Goal: Information Seeking & Learning: Understand process/instructions

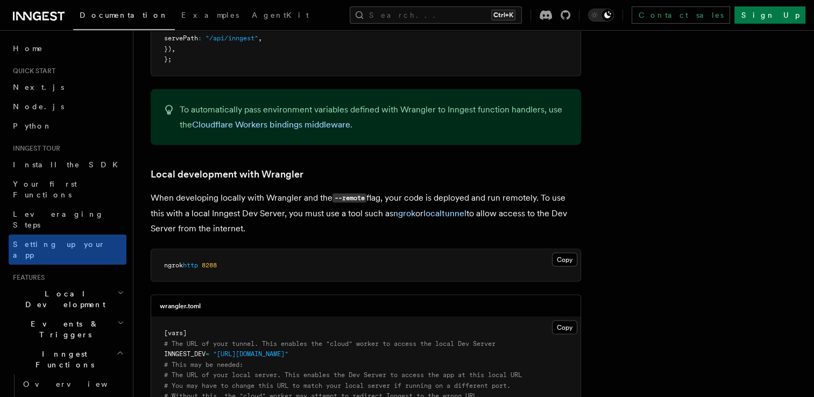
scroll to position [2085, 0]
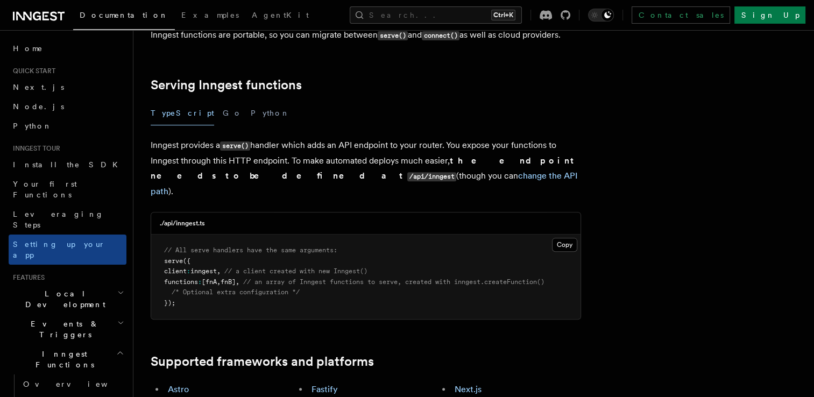
scroll to position [357, 0]
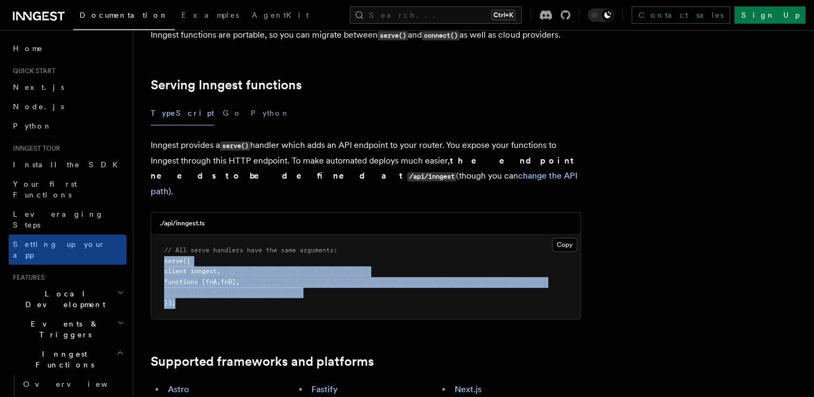
drag, startPoint x: 182, startPoint y: 237, endPoint x: 163, endPoint y: 190, distance: 49.9
click at [163, 235] on pre "// All serve handlers have the same arguments: serve ({ client : inngest , // a…" at bounding box center [365, 277] width 429 height 84
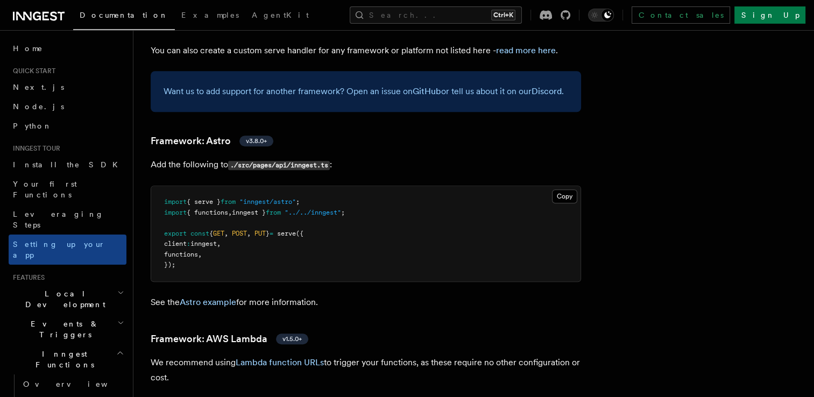
scroll to position [871, 0]
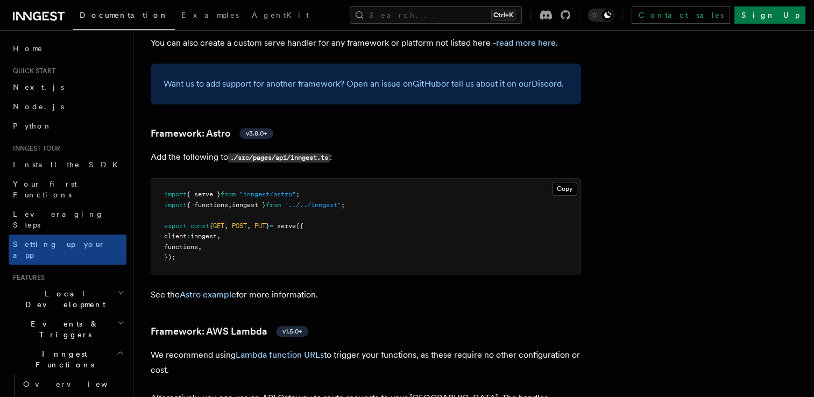
click at [337, 179] on pre "import { serve } from "inngest/astro" ; import { functions , inngest } from "..…" at bounding box center [365, 226] width 429 height 95
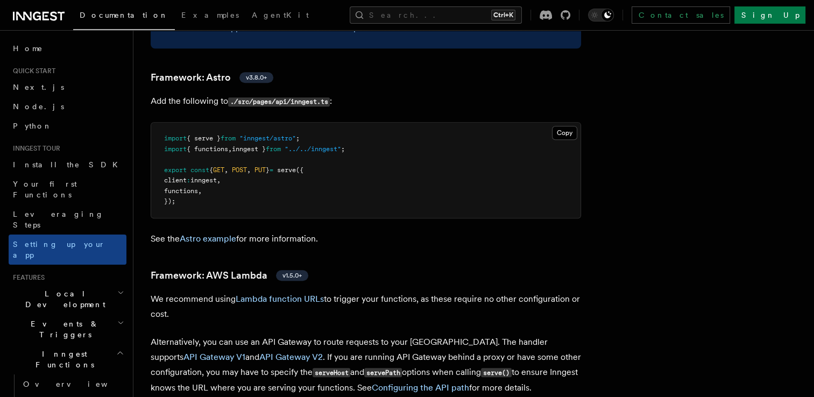
scroll to position [927, 0]
click at [562, 126] on button "Copy Copied" at bounding box center [564, 133] width 25 height 14
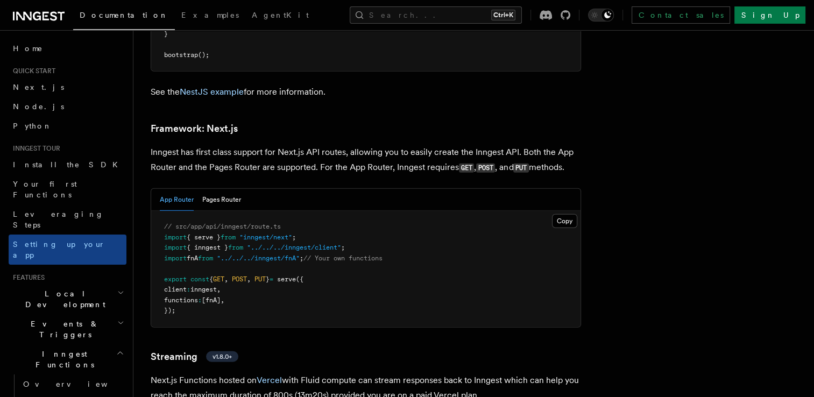
scroll to position [6978, 0]
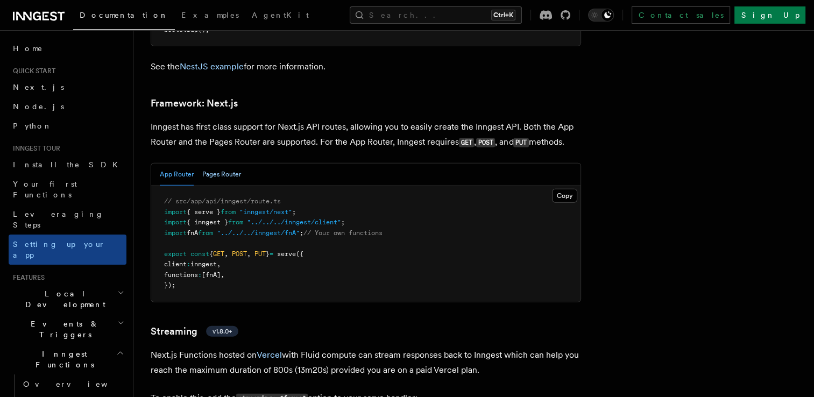
click at [206, 164] on button "Pages Router" at bounding box center [221, 175] width 39 height 22
click at [175, 164] on button "App Router" at bounding box center [177, 175] width 34 height 22
click at [233, 164] on button "Pages Router" at bounding box center [221, 175] width 39 height 22
click at [183, 164] on button "App Router" at bounding box center [177, 175] width 34 height 22
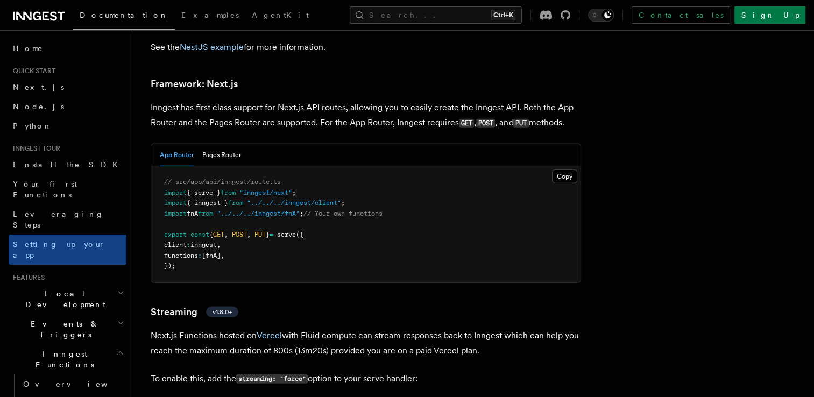
scroll to position [6996, 0]
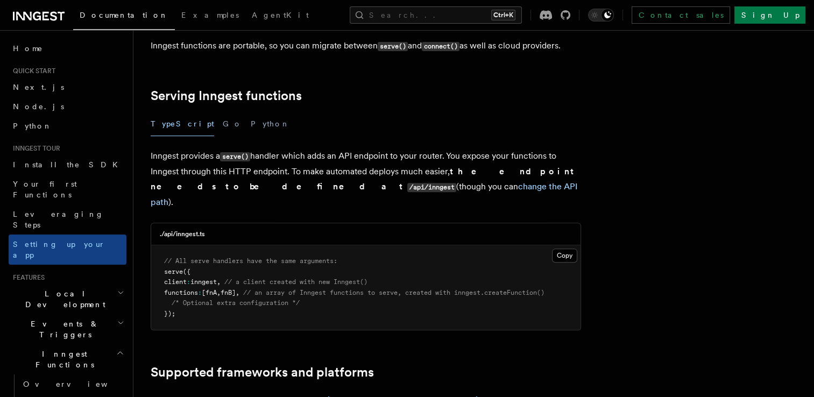
scroll to position [354, 0]
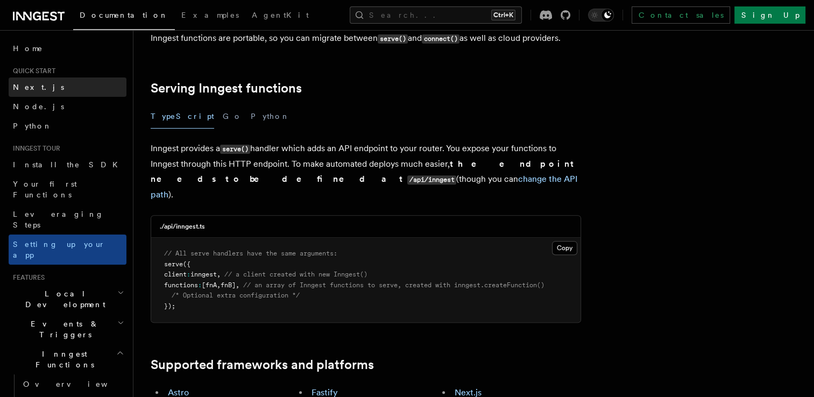
click at [60, 93] on link "Next.js" at bounding box center [68, 86] width 118 height 19
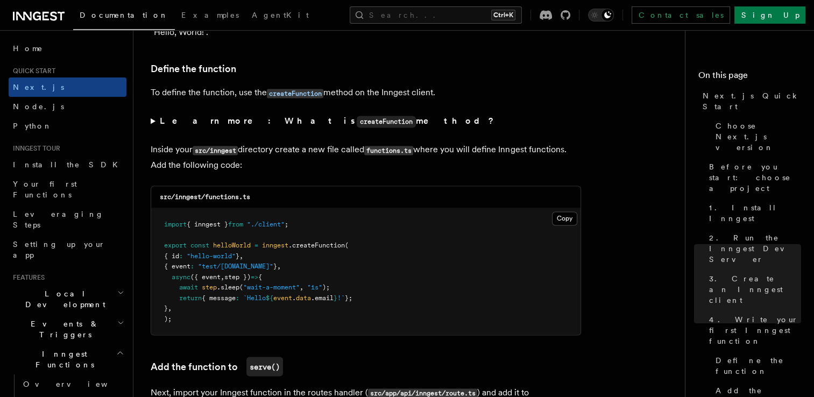
scroll to position [1812, 0]
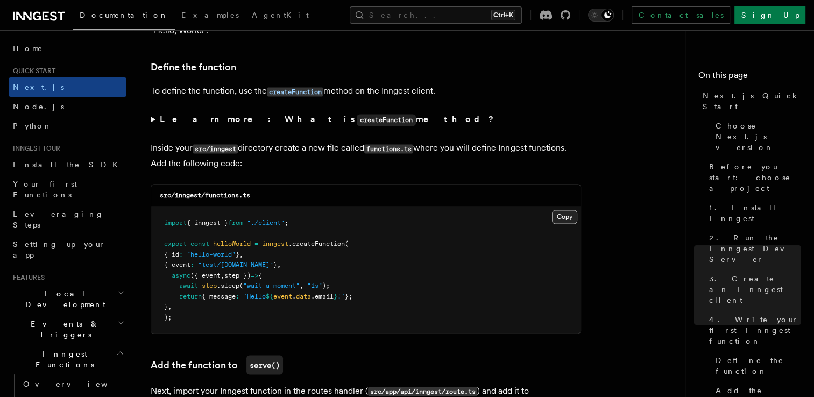
click at [566, 219] on button "Copy Copied" at bounding box center [564, 217] width 25 height 14
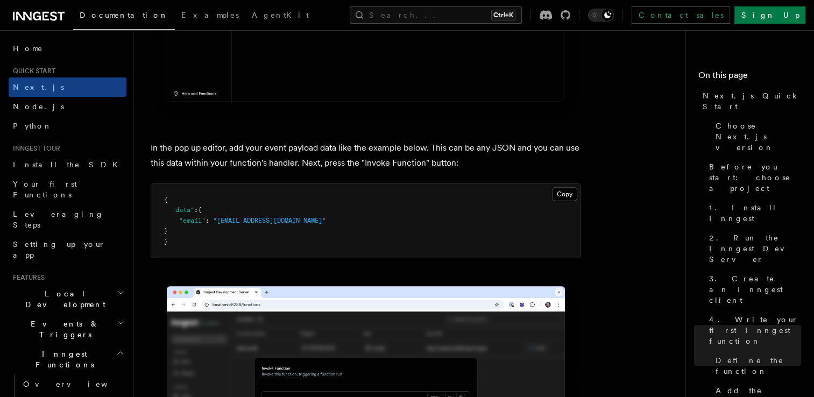
scroll to position [3131, 0]
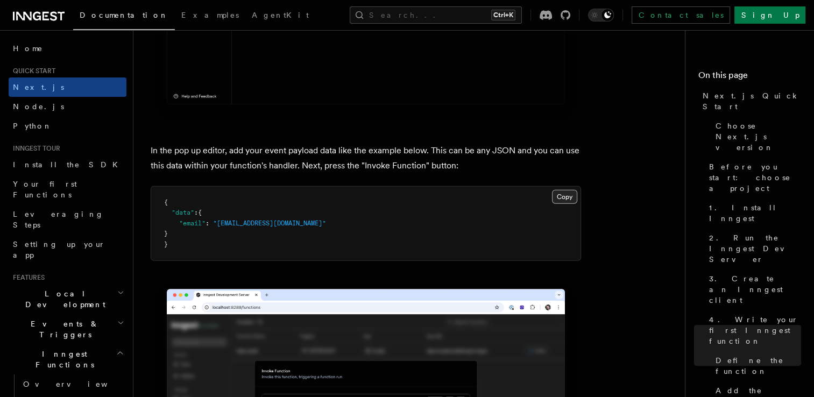
click at [566, 203] on button "Copy Copied" at bounding box center [564, 197] width 25 height 14
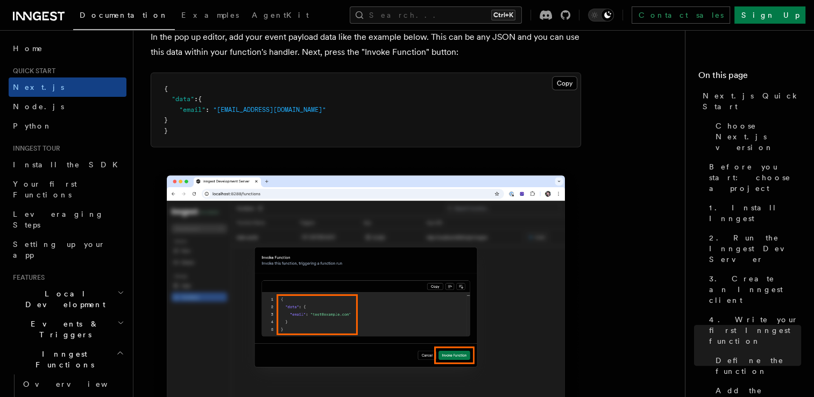
scroll to position [3243, 0]
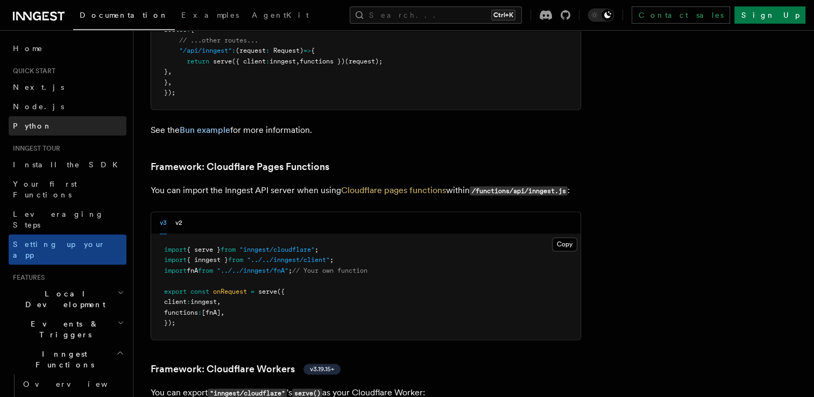
scroll to position [1600, 0]
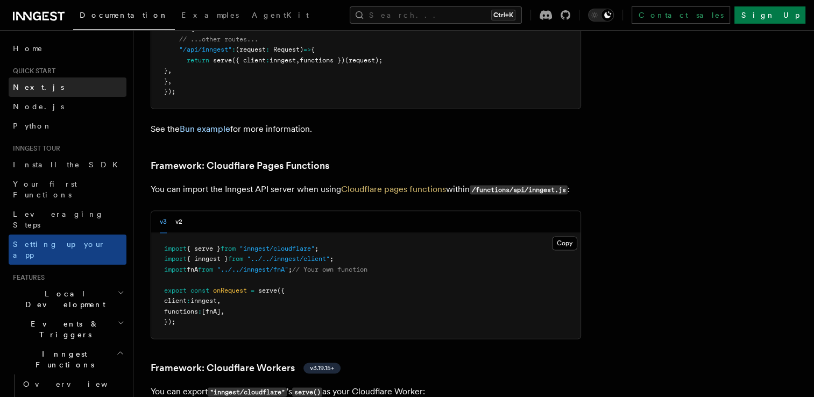
click at [47, 84] on link "Next.js" at bounding box center [68, 86] width 118 height 19
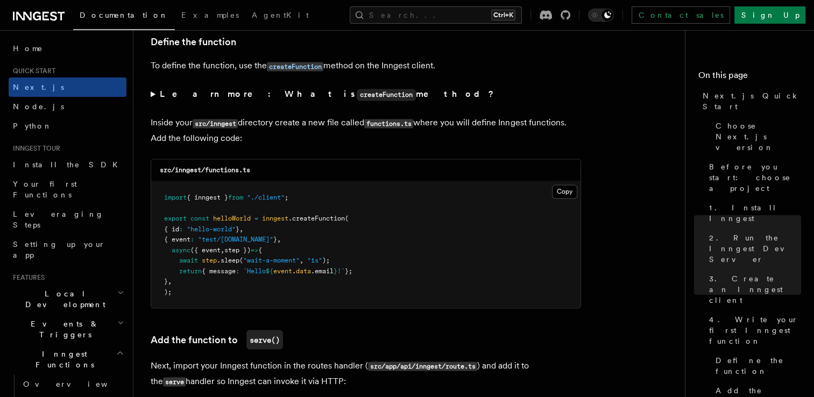
scroll to position [1838, 0]
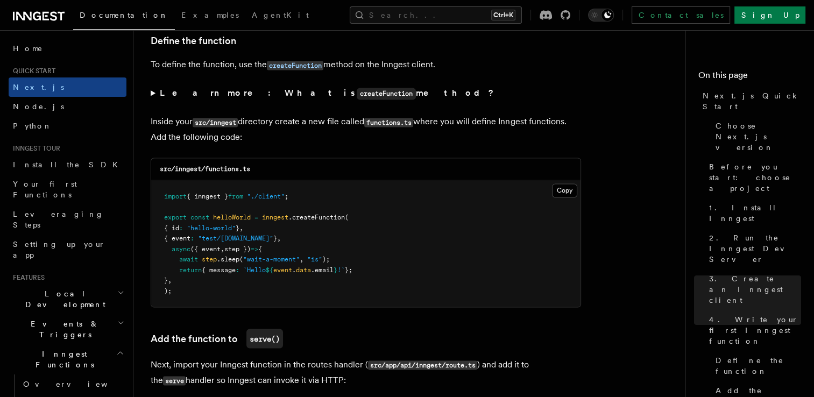
click at [568, 183] on pre "import { inngest } from "./client" ; export const helloWorld = inngest .createF…" at bounding box center [365, 243] width 429 height 126
click at [566, 187] on button "Copy Copied" at bounding box center [564, 190] width 25 height 14
click at [571, 190] on button "Copy Copied" at bounding box center [564, 190] width 25 height 14
